Goal: Use online tool/utility: Utilize a website feature to perform a specific function

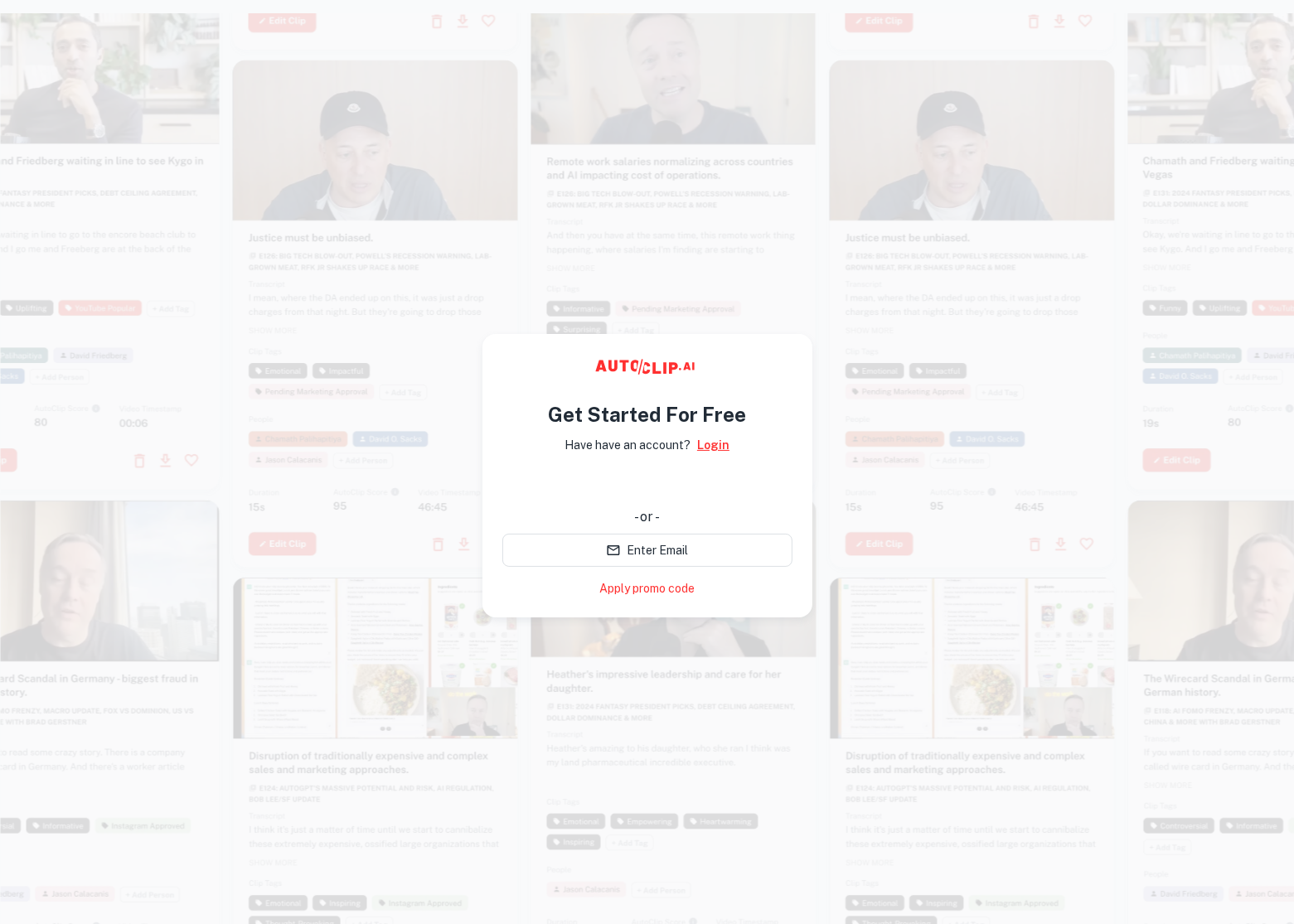
click at [711, 448] on link "Login" at bounding box center [714, 445] width 33 height 18
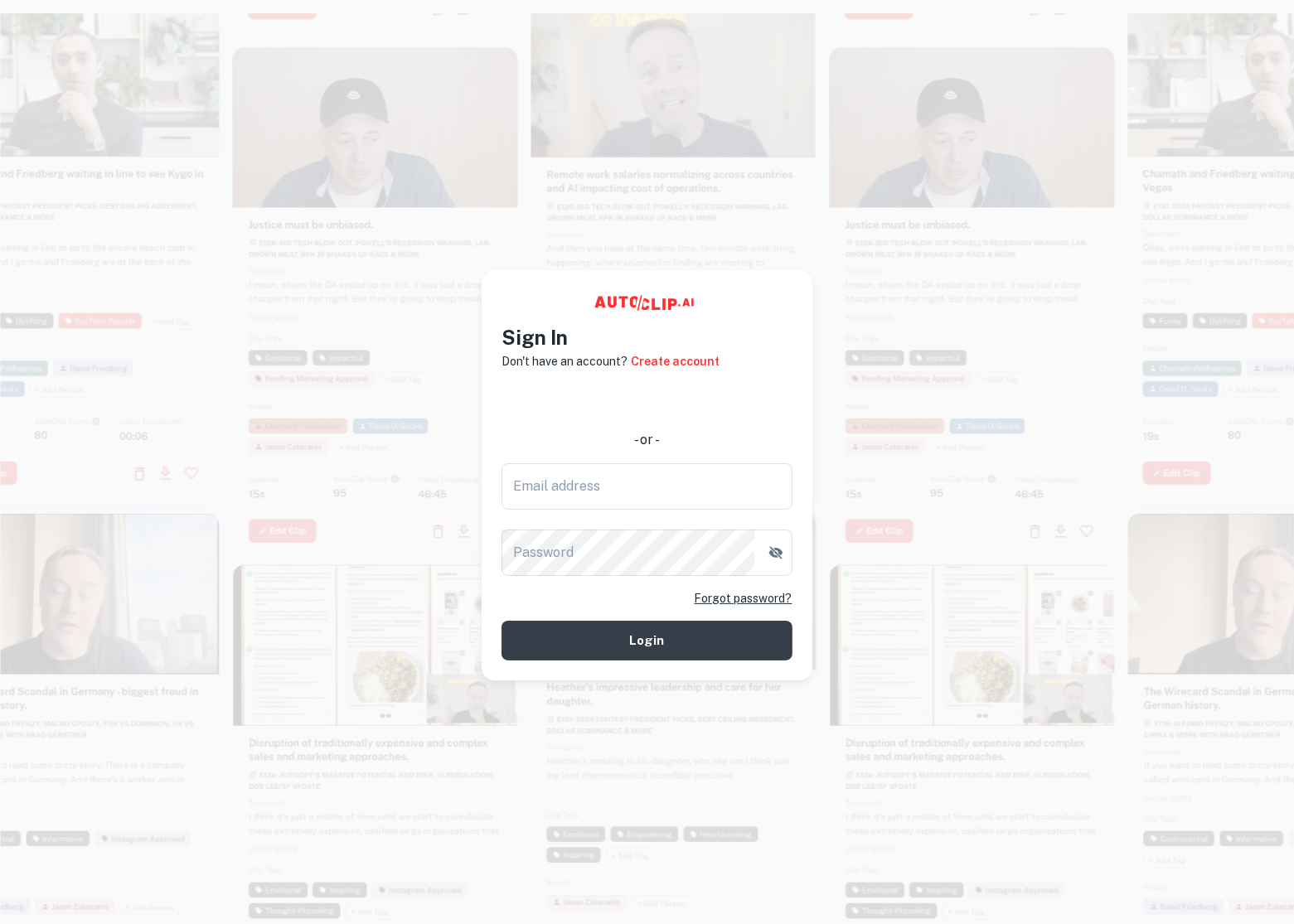
click at [593, 219] on div at bounding box center [674, 249] width 285 height 507
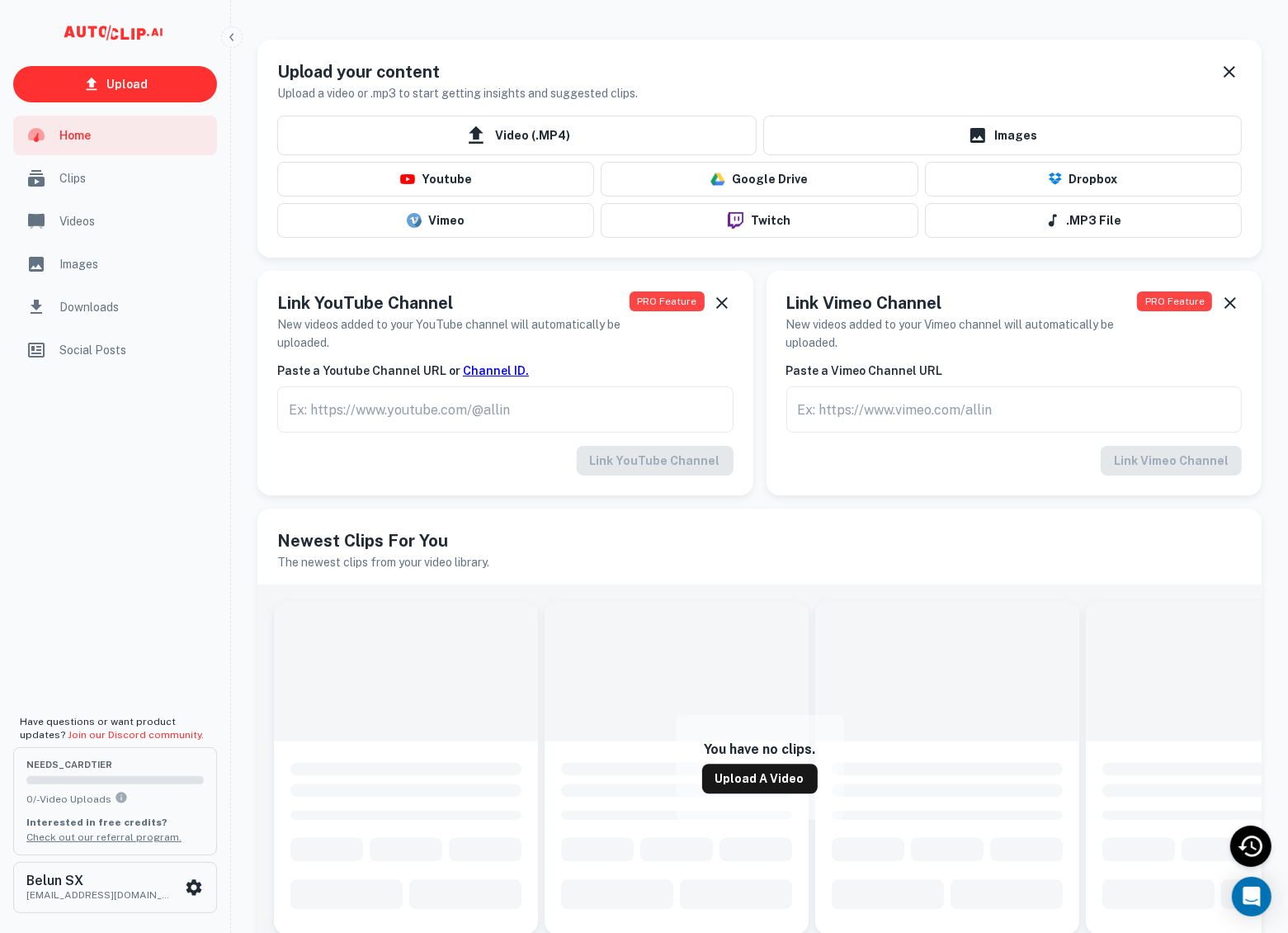
drag, startPoint x: 730, startPoint y: 73, endPoint x: 674, endPoint y: 69, distance: 56.1
click at [674, 69] on div "Upload your content Upload a video or .mp3 to start getting insights and sugges…" at bounding box center [759, 81] width 965 height 43
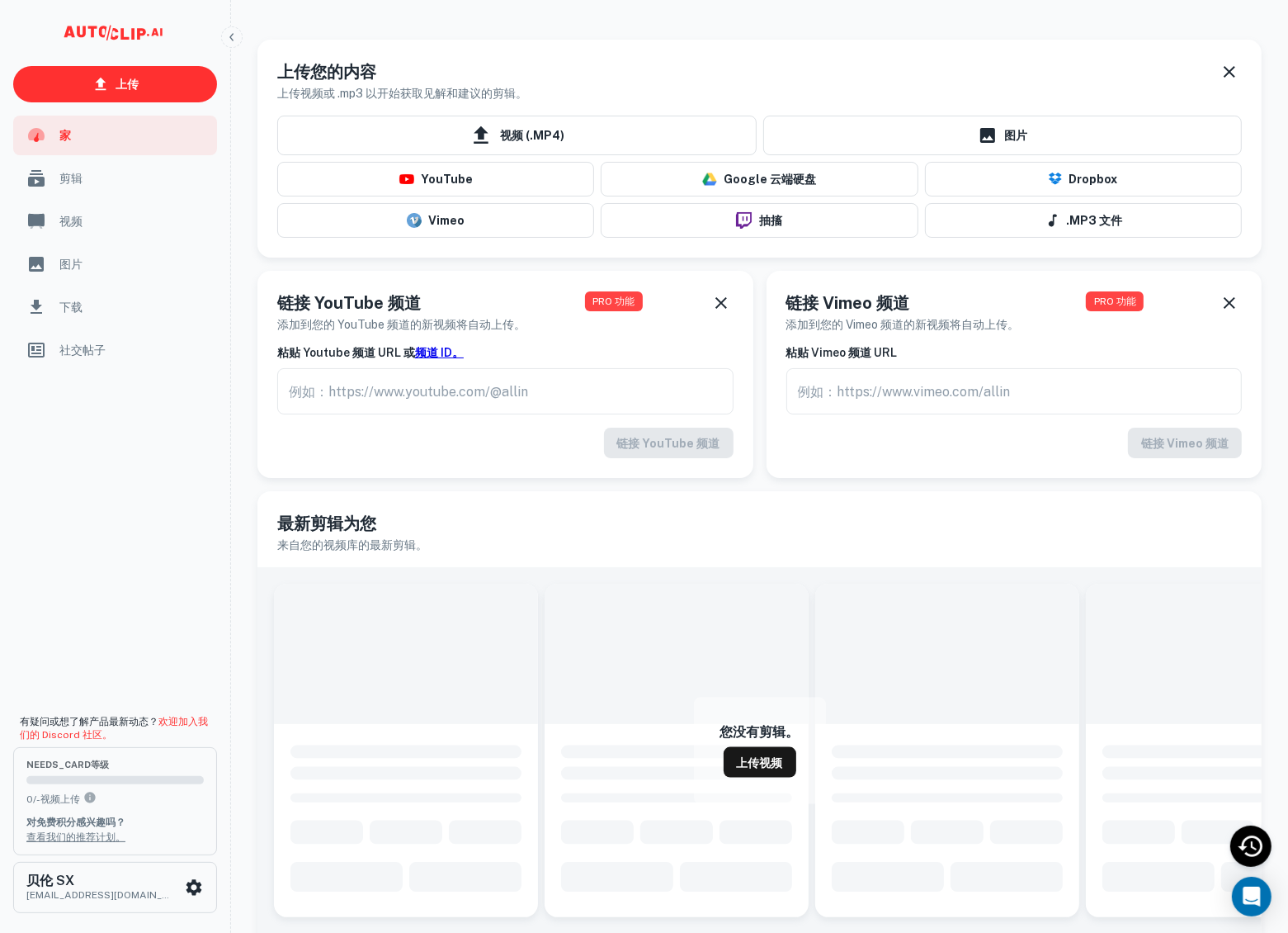
click at [639, 37] on div "上传您的内容 上传视频或 .mp3 以开始获取见解和建议的剪辑。 视频 (.MP4) 图片 YouTube Google 云端硬盘 Dropbox Vimeo…" at bounding box center [753, 142] width 1017 height 231
click at [303, 601] on span at bounding box center [406, 654] width 264 height 141
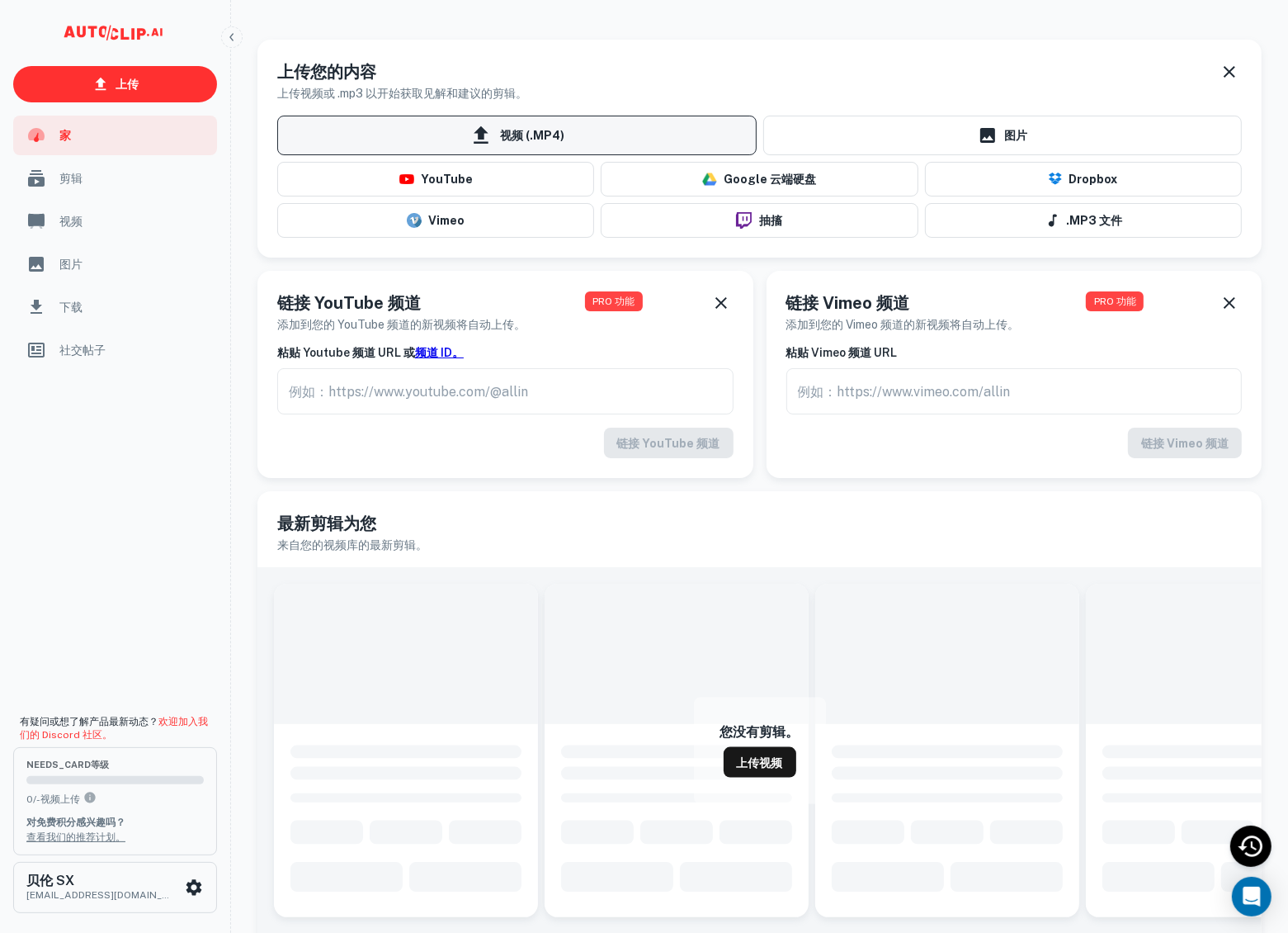
click at [574, 141] on span "视频 (.MP4)" at bounding box center [517, 135] width 480 height 40
click at [0, 0] on input "视频 (.MP4)" at bounding box center [0, 0] width 0 height 0
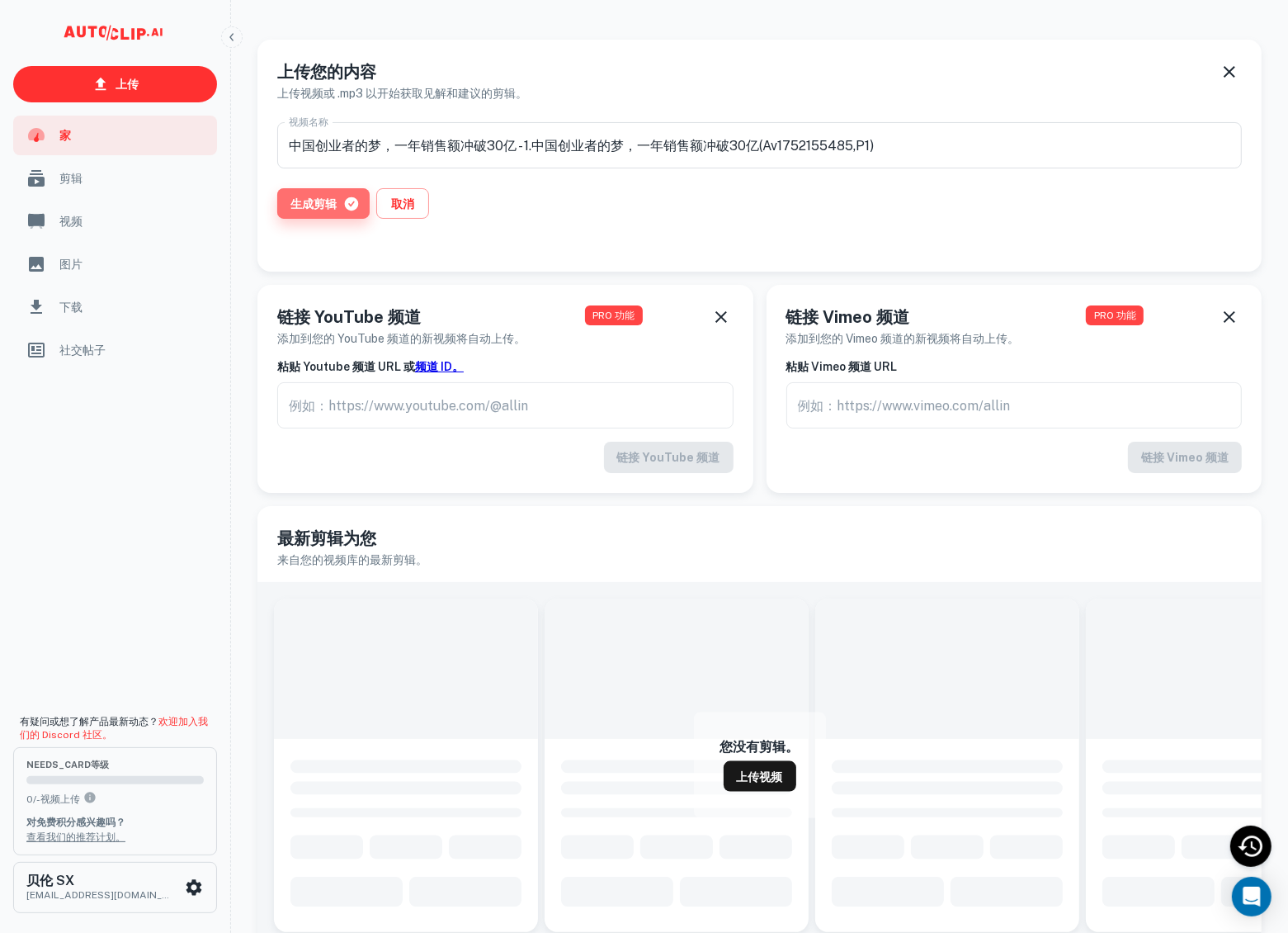
click at [283, 206] on button "生成剪辑" at bounding box center [323, 204] width 92 height 31
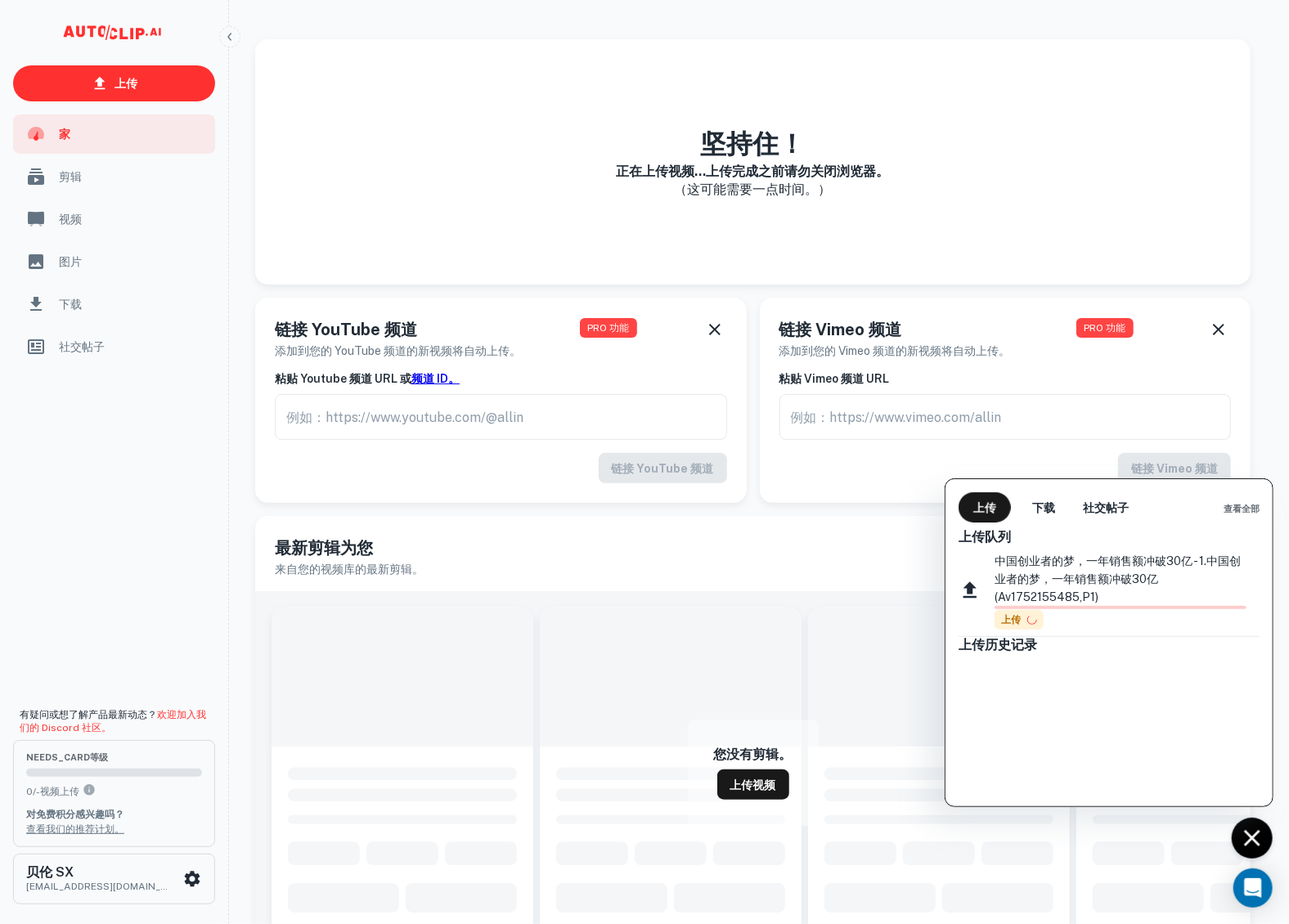
click at [1016, 622] on font "上传" at bounding box center [1011, 619] width 20 height 12
click at [1057, 621] on div "中国创业者的梦，一年销售额冲破30亿 - 1.中国创业者的梦，一年销售额冲破30亿(Av1752155485,P1) 上传" at bounding box center [1121, 591] width 252 height 78
click at [1048, 501] on font "下载" at bounding box center [1044, 508] width 23 height 13
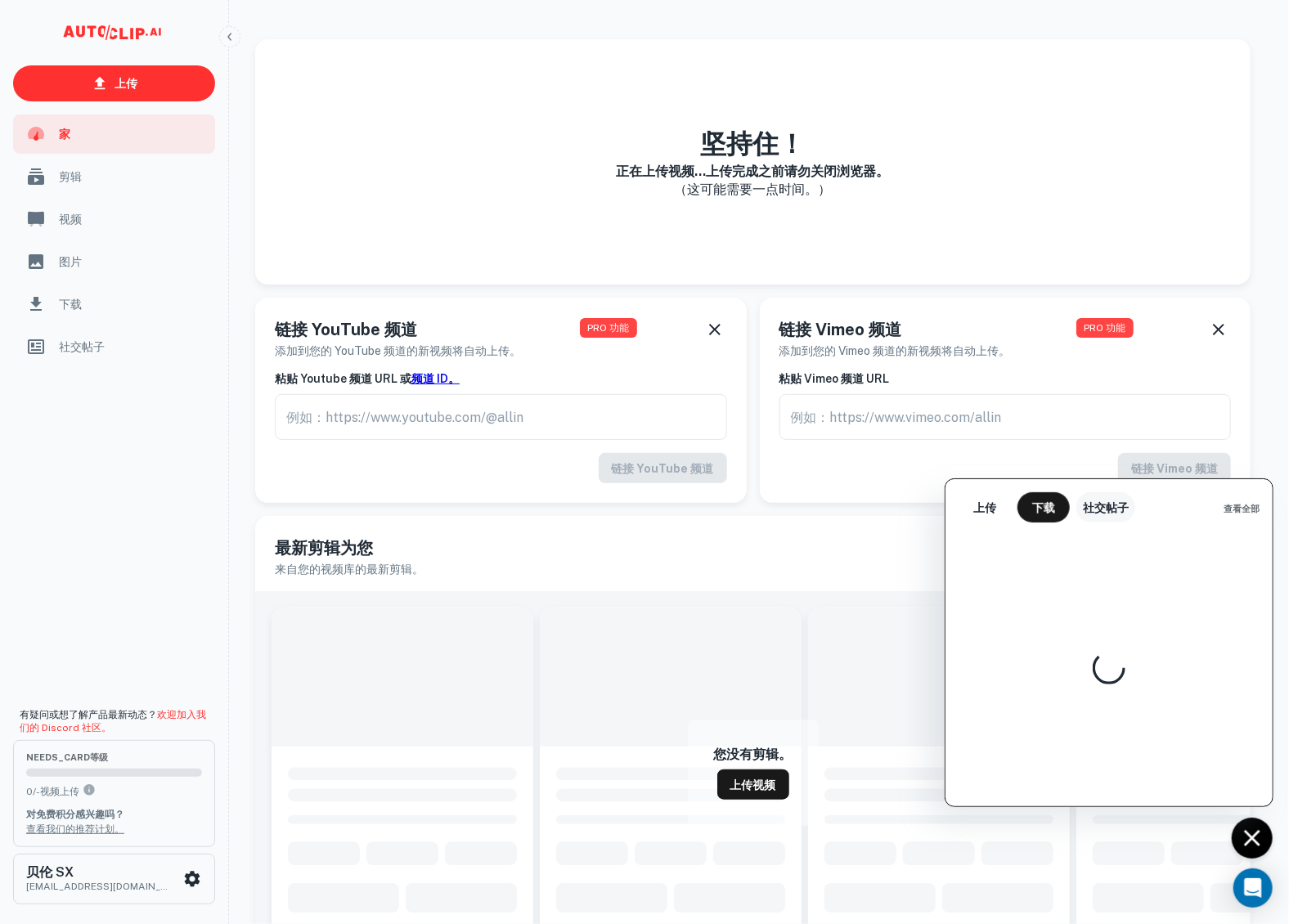
click at [1101, 506] on font "社交帖子" at bounding box center [1106, 508] width 46 height 13
click at [1000, 507] on button "上传" at bounding box center [984, 508] width 53 height 30
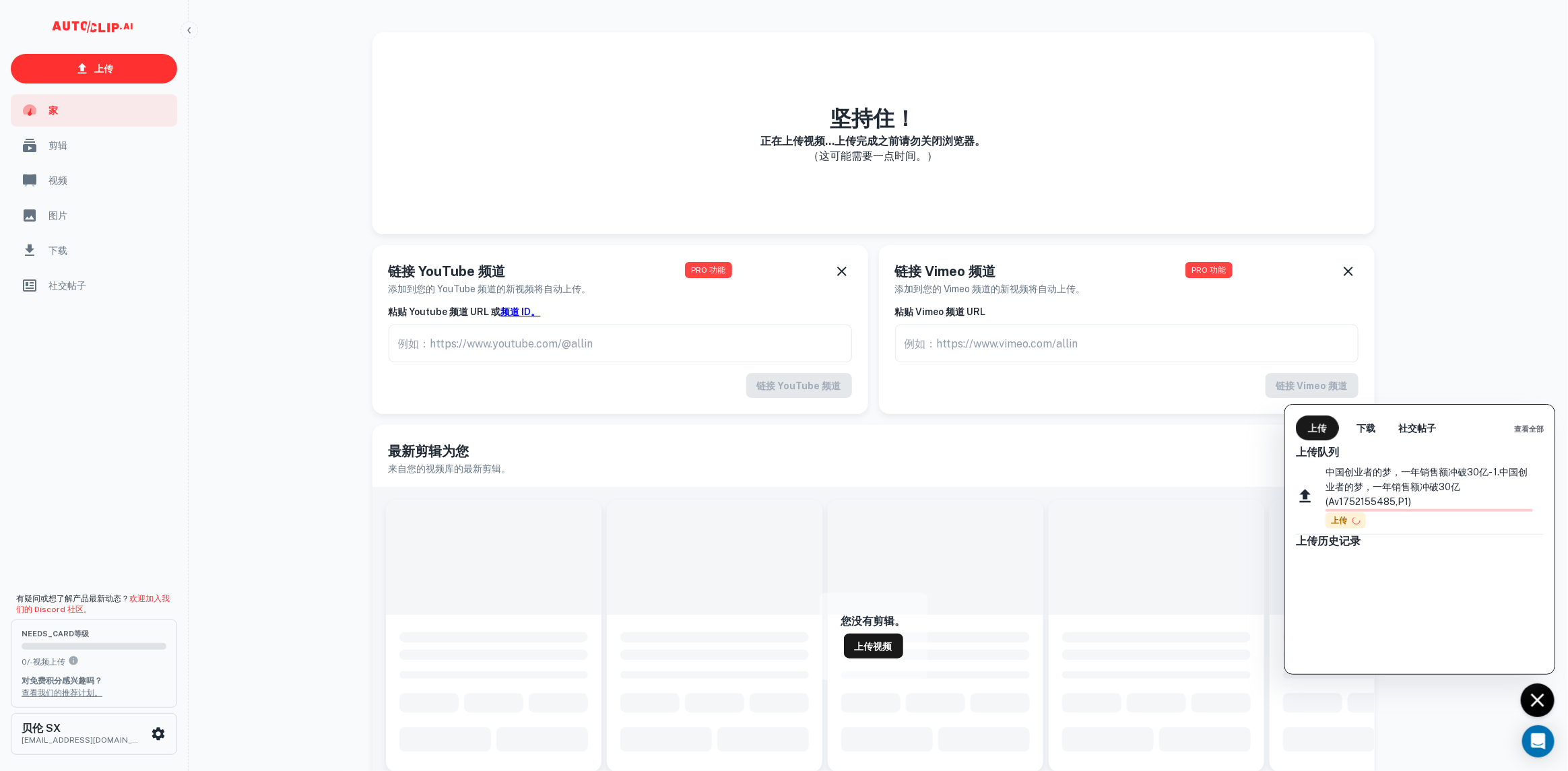
click at [72, 658] on div at bounding box center [784, 386] width 1568 height 771
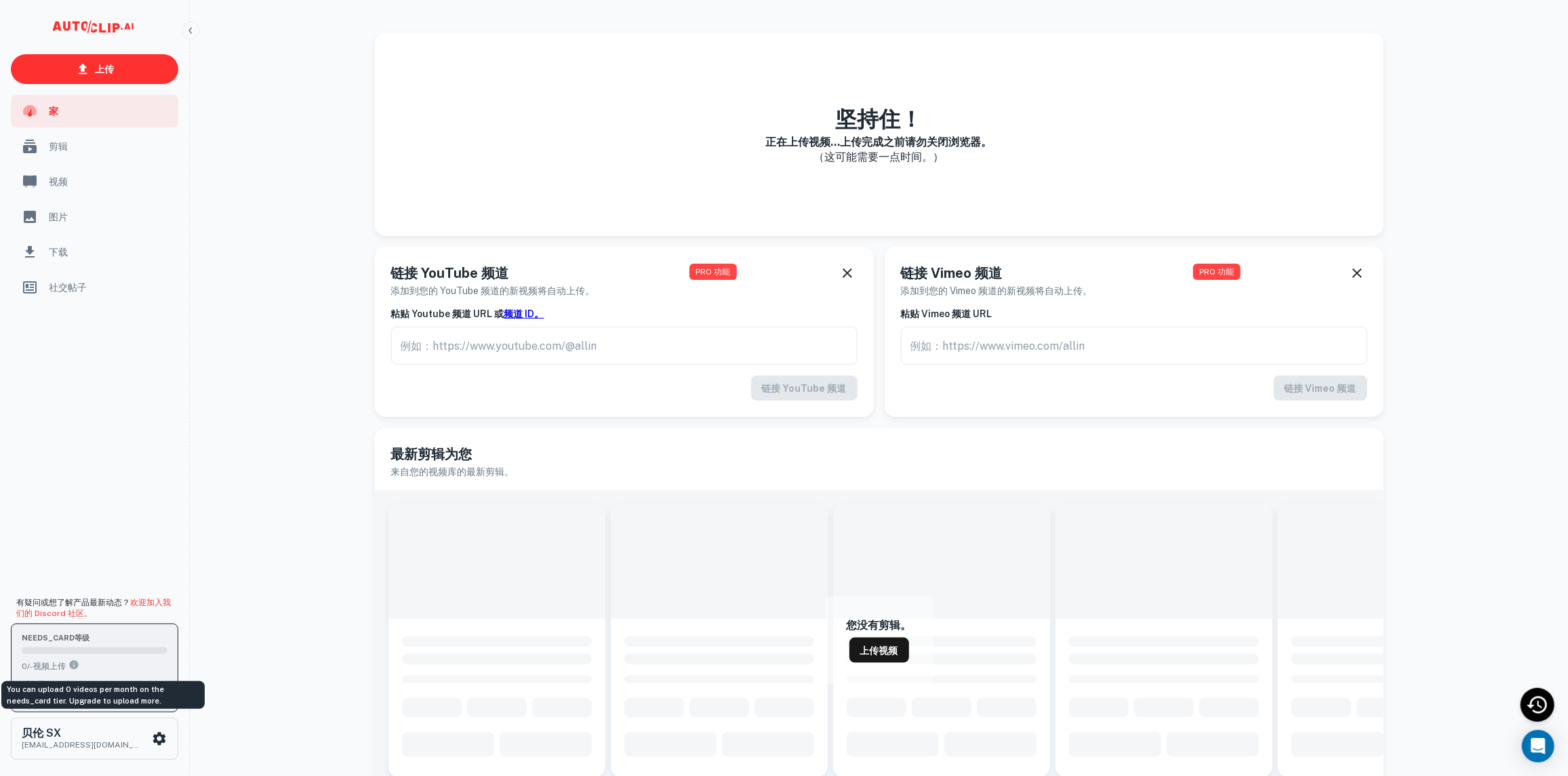
click at [73, 663] on icon "您在 needs_card 等级上每月可以上传 0 个视频。升级即可上传更多视频。" at bounding box center [73, 664] width 11 height 11
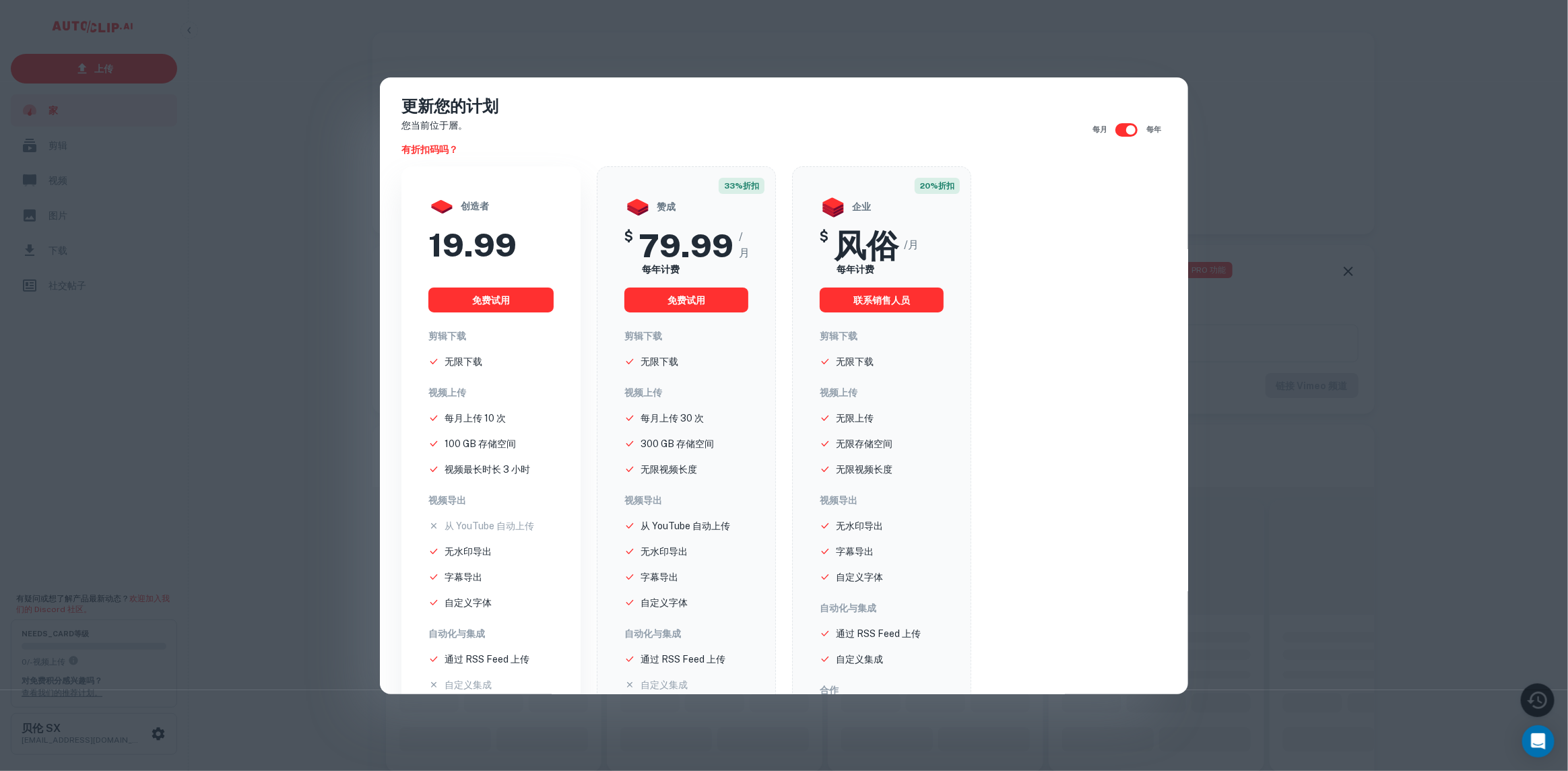
click at [266, 291] on div "更新您的计划 您当前位于 層。 有折扣码吗？ 每月 每年 创造者 19.99 免费试用 剪辑下载 无限下载 视频上传 每月上传 10 次 100 GB 存储空…" at bounding box center [784, 386] width 1568 height 771
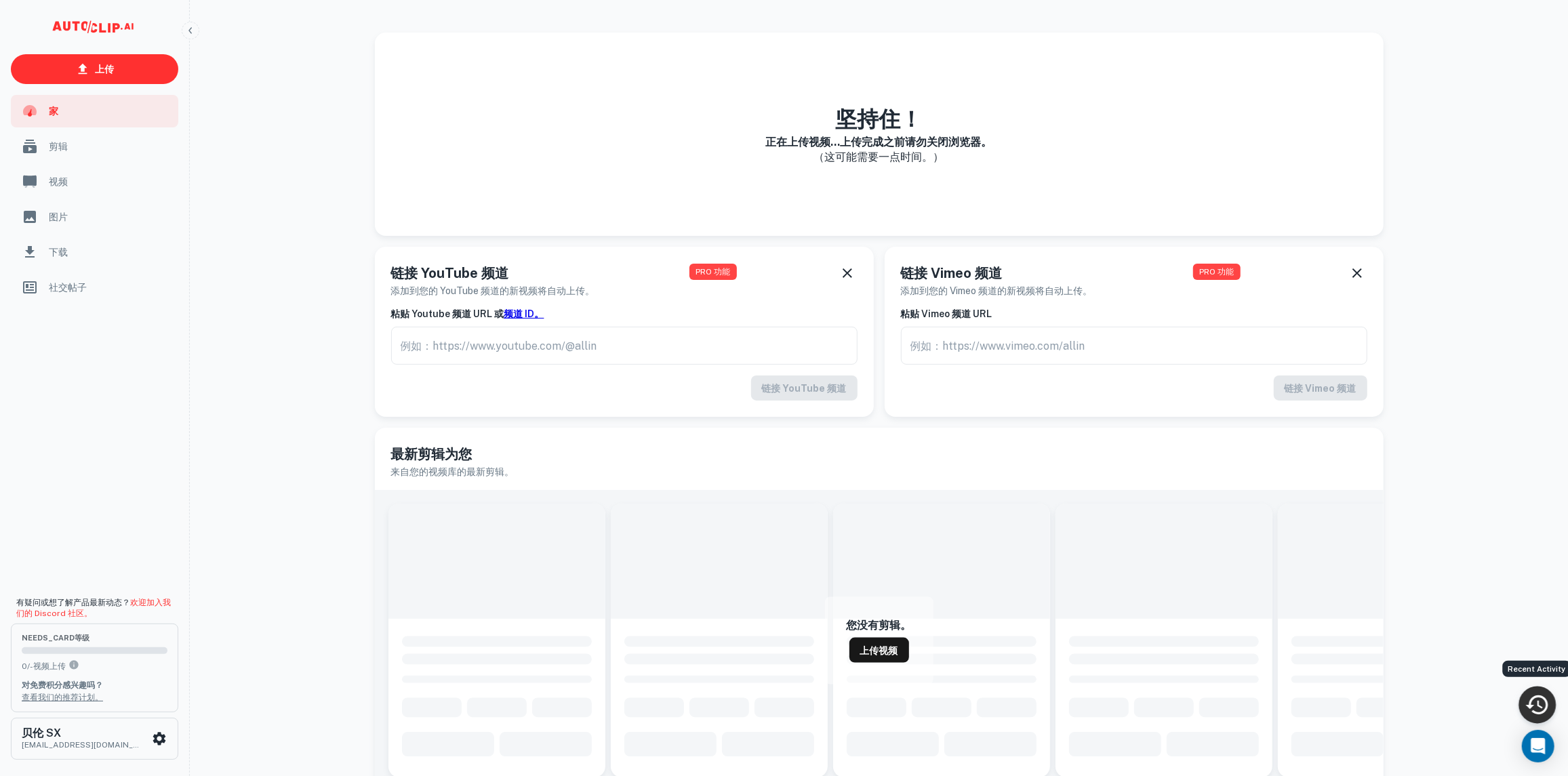
click at [1058, 706] on icon "最近活动" at bounding box center [1537, 704] width 25 height 25
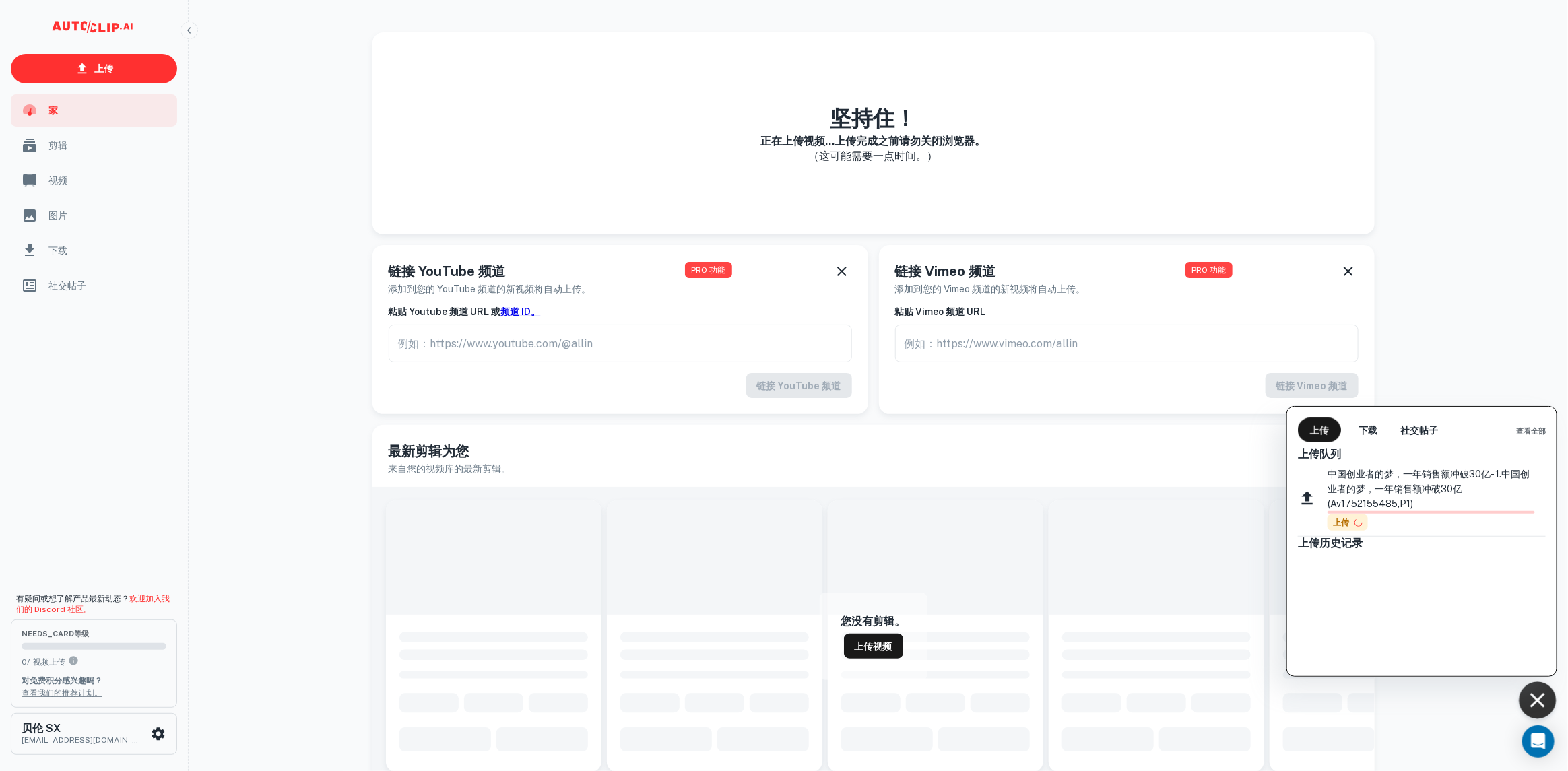
click at [1051, 107] on div at bounding box center [784, 386] width 1568 height 771
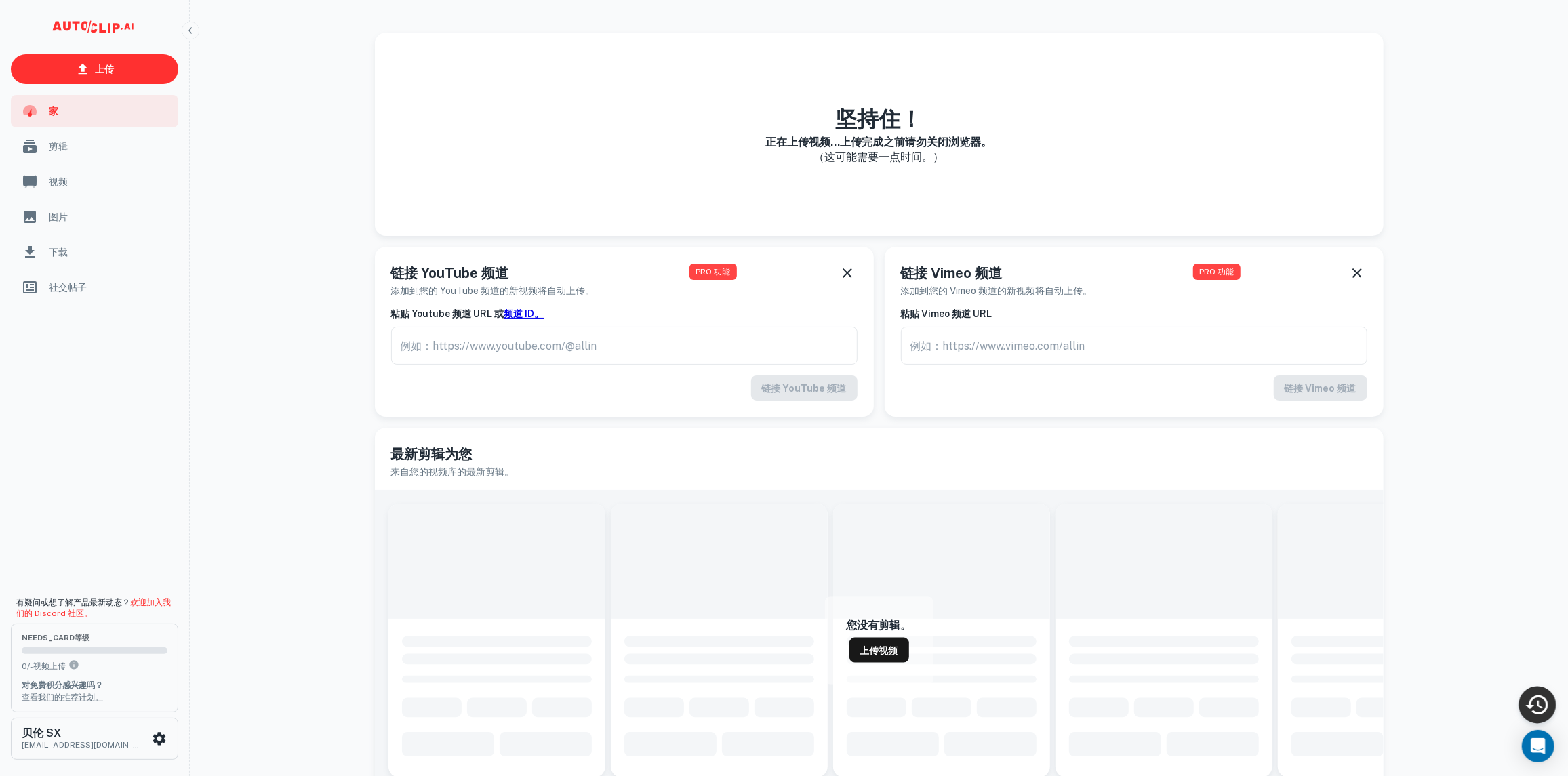
click at [856, 159] on font "（这可能需要一点时间。）" at bounding box center [879, 156] width 130 height 13
